Goal: Task Accomplishment & Management: Manage account settings

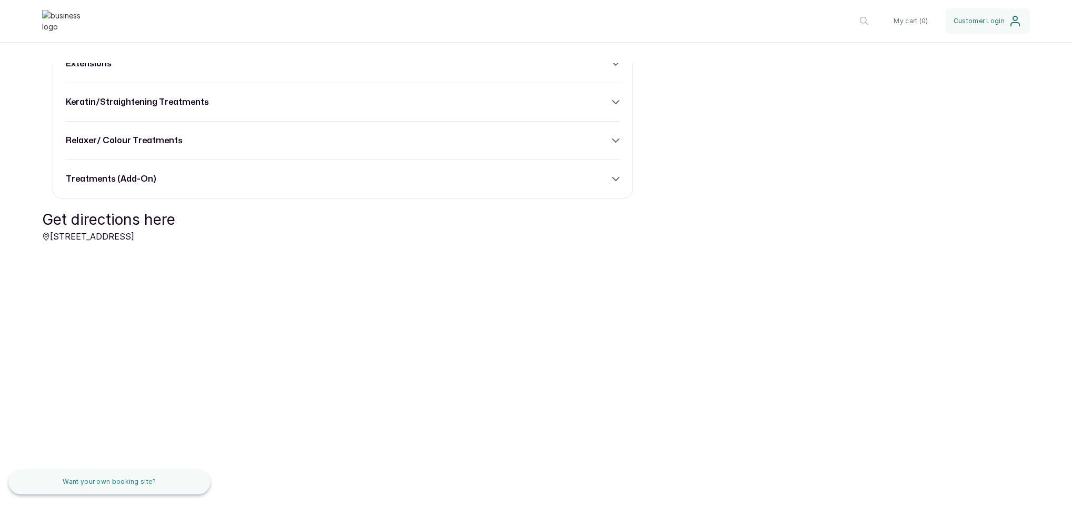
scroll to position [169, 0]
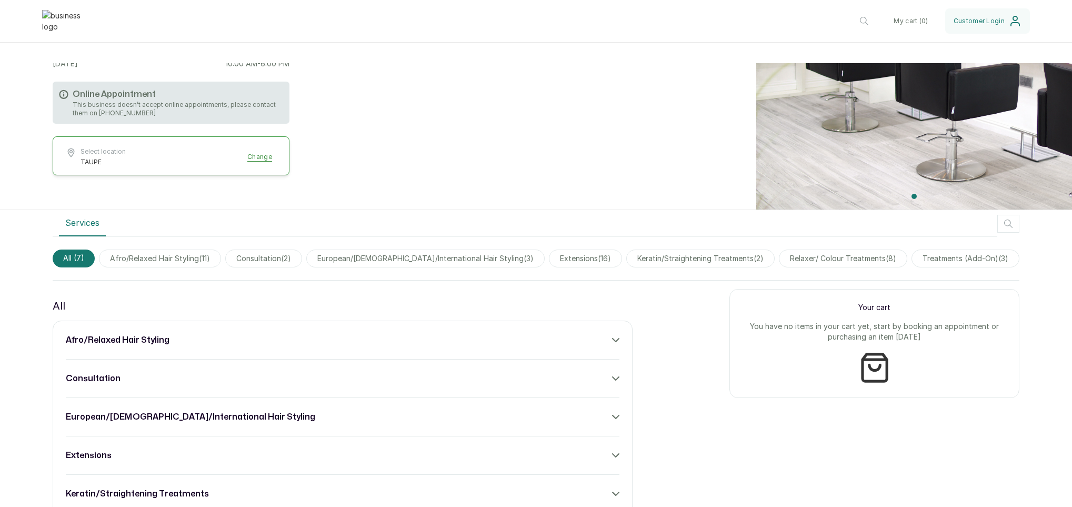
click at [549, 259] on span "extensions ( 16 )" at bounding box center [585, 258] width 73 height 18
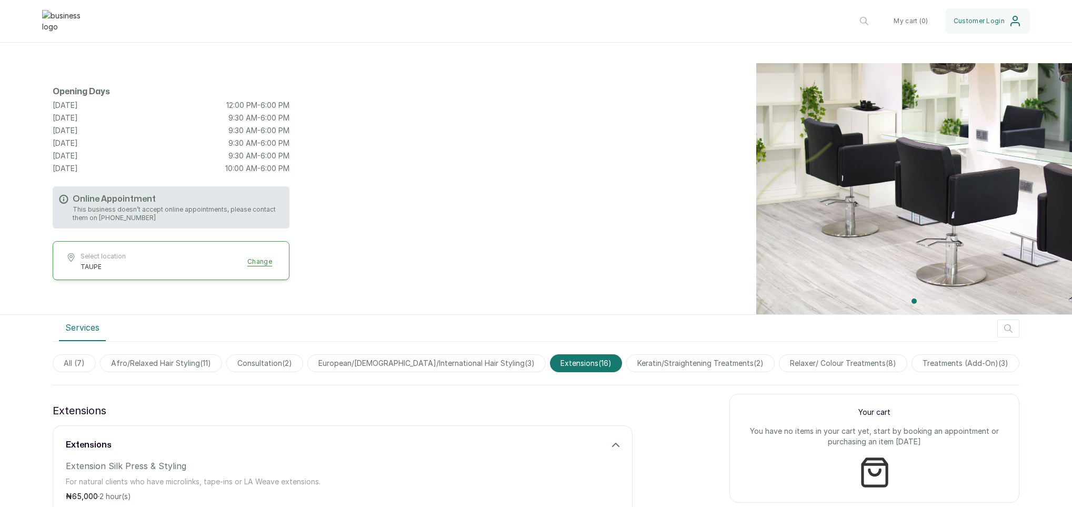
scroll to position [0, 0]
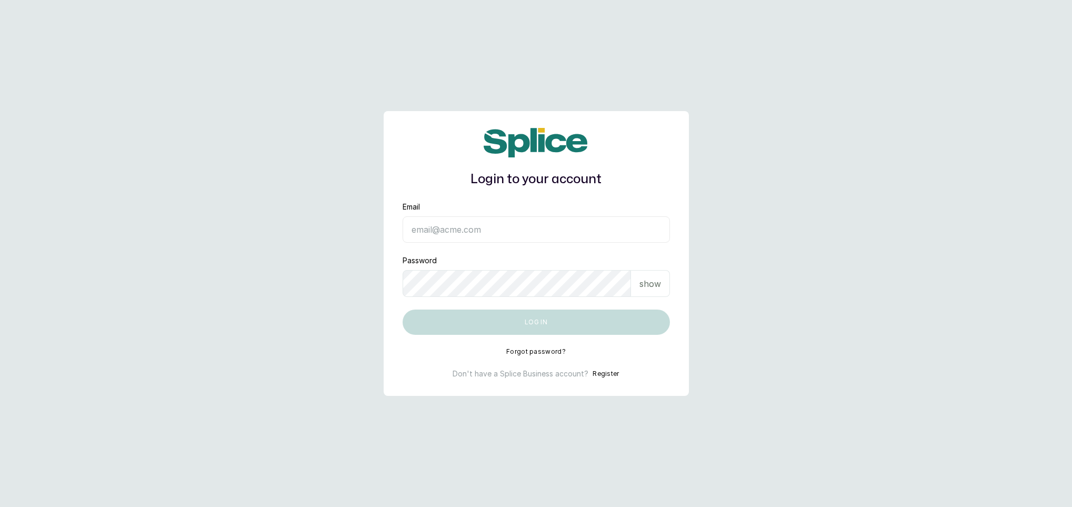
type input "info@taupesalon.com"
click at [658, 283] on p "show" at bounding box center [650, 283] width 22 height 13
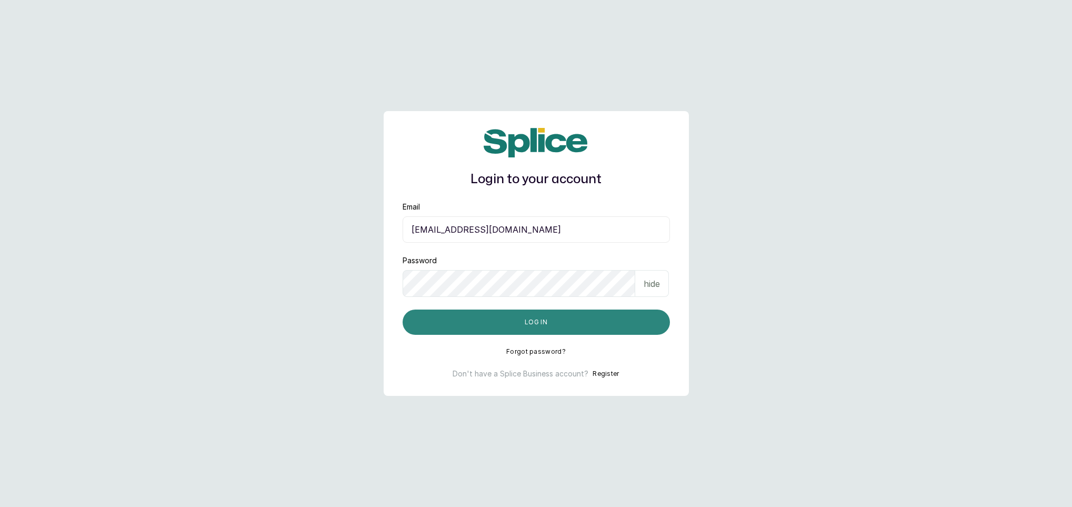
click at [524, 327] on button "Log in" at bounding box center [535, 321] width 267 height 25
